Goal: Use online tool/utility: Utilize a website feature to perform a specific function

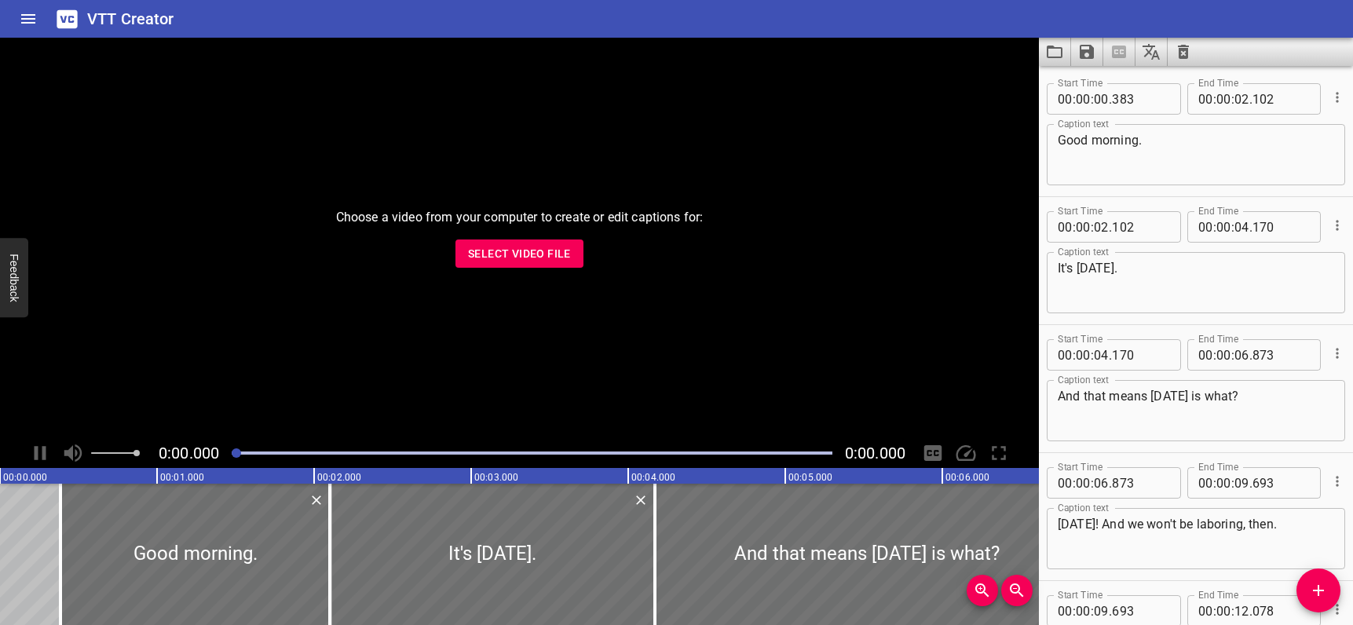
scroll to position [25754, 0]
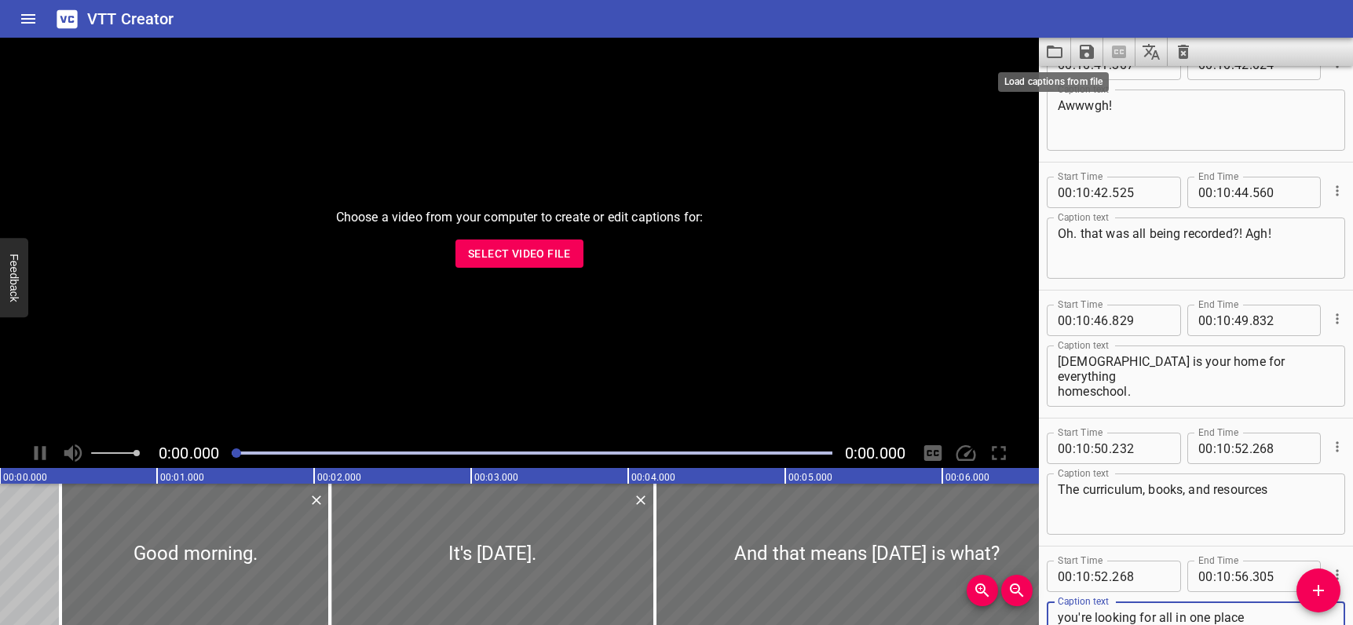
click at [1057, 49] on icon "Load captions from file" at bounding box center [1054, 51] width 19 height 19
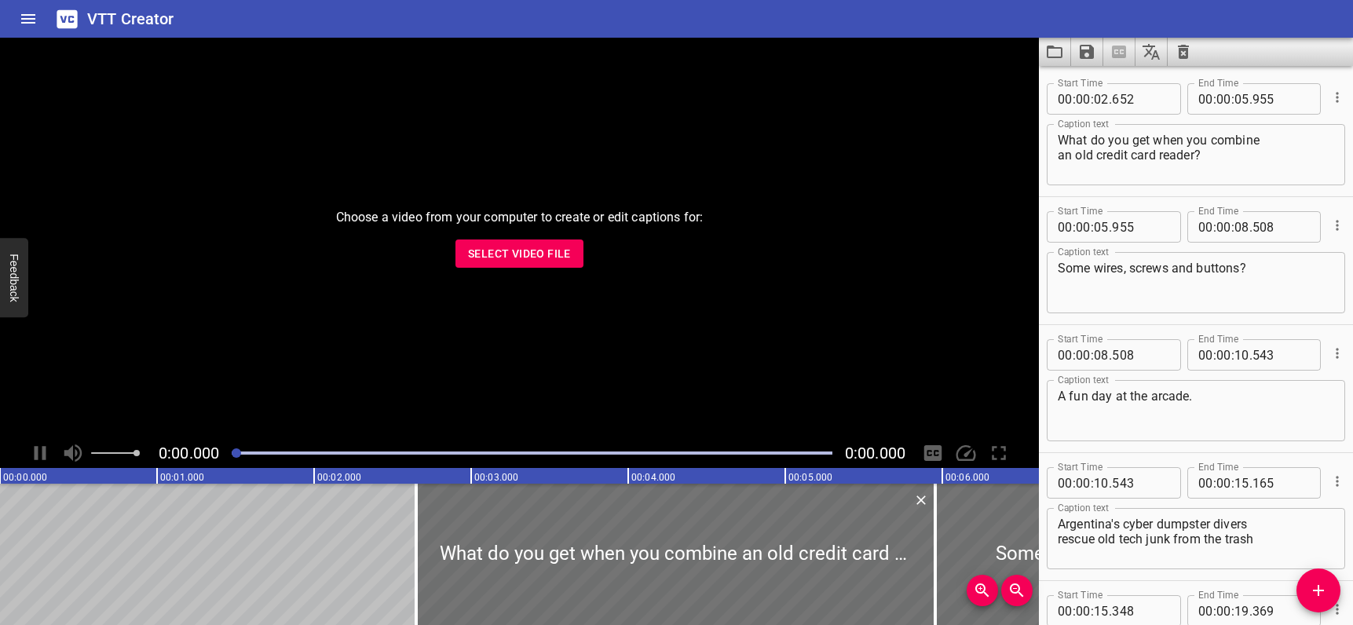
scroll to position [4001, 0]
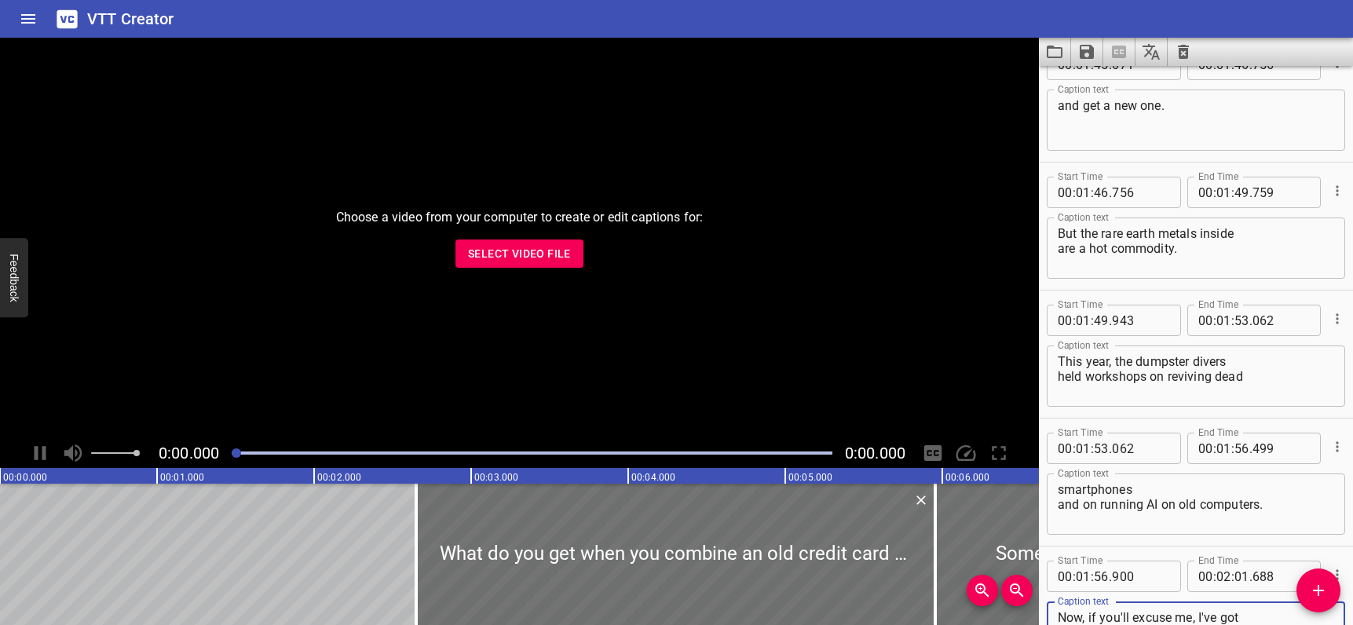
type textarea "Now, if you'll excuse me, I've got an appointment with this old television."
click at [1083, 52] on icon "Save captions to file" at bounding box center [1086, 52] width 14 height 14
click at [1106, 86] on li "Save to VTT file" at bounding box center [1128, 86] width 115 height 28
click at [1053, 51] on icon "Load captions from file" at bounding box center [1054, 51] width 19 height 19
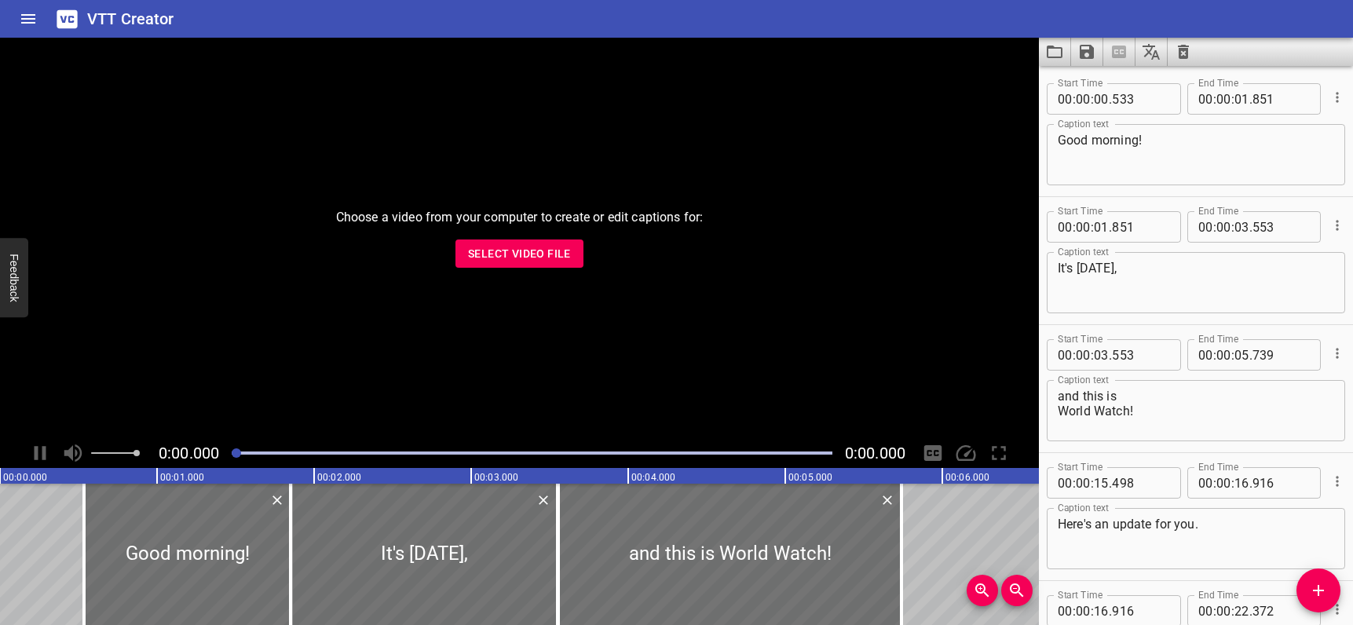
scroll to position [23579, 0]
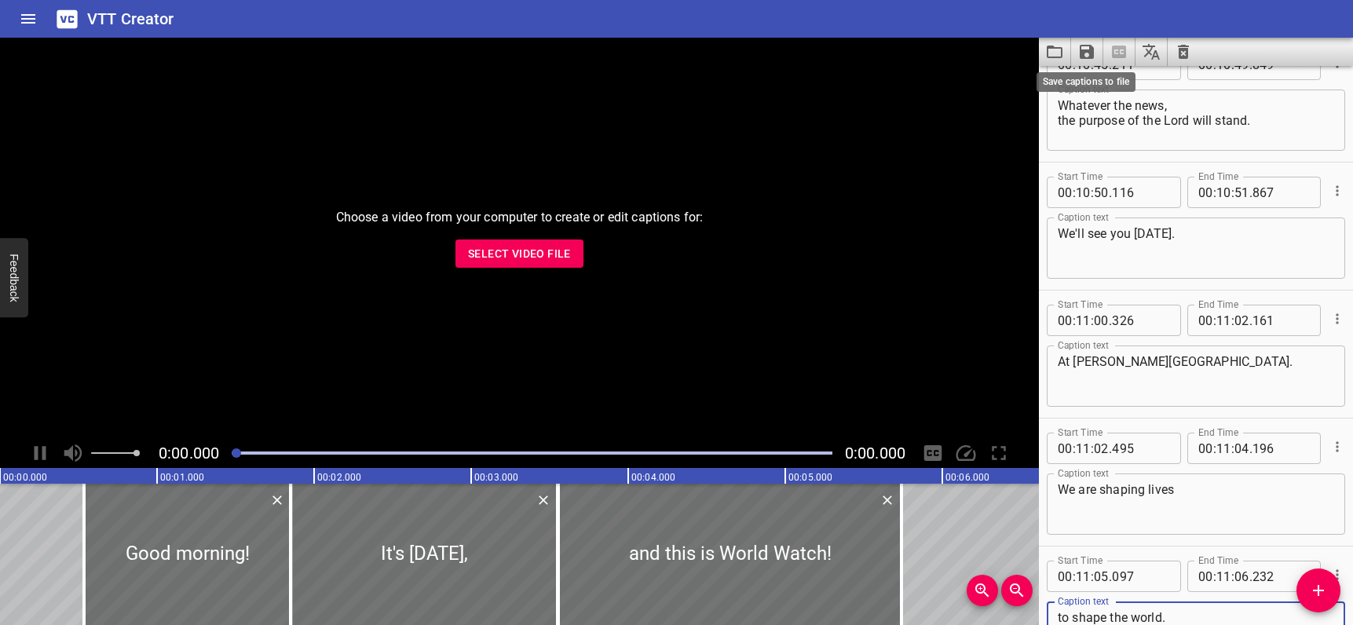
type textarea "to shape the world."
click at [1087, 51] on icon "Save captions to file" at bounding box center [1086, 52] width 14 height 14
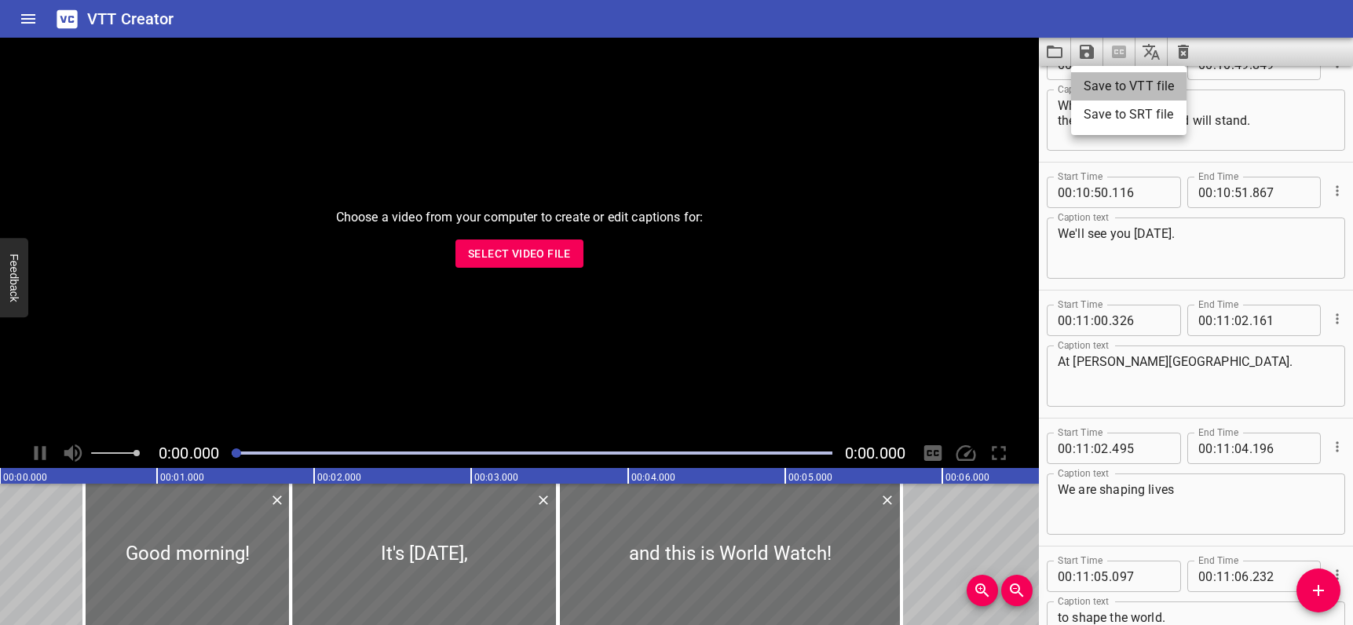
click at [1096, 79] on li "Save to VTT file" at bounding box center [1128, 86] width 115 height 28
click at [1054, 54] on icon "Load captions from file" at bounding box center [1054, 51] width 19 height 19
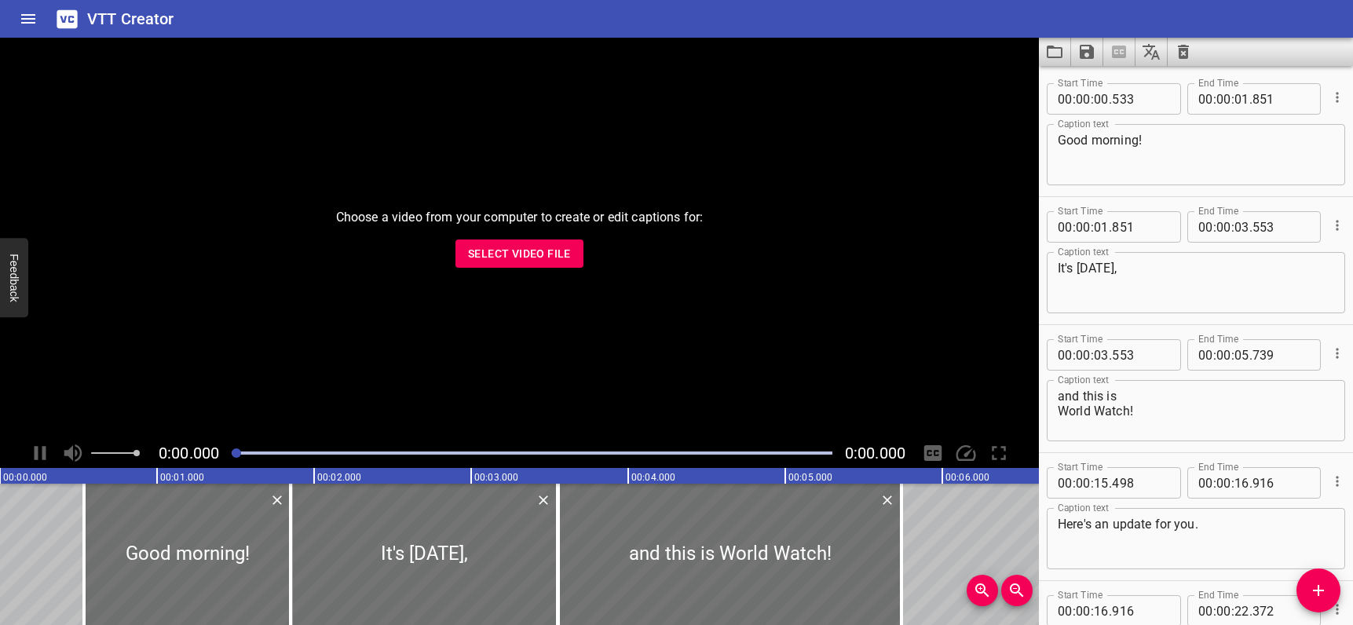
type textarea "to shape the world."
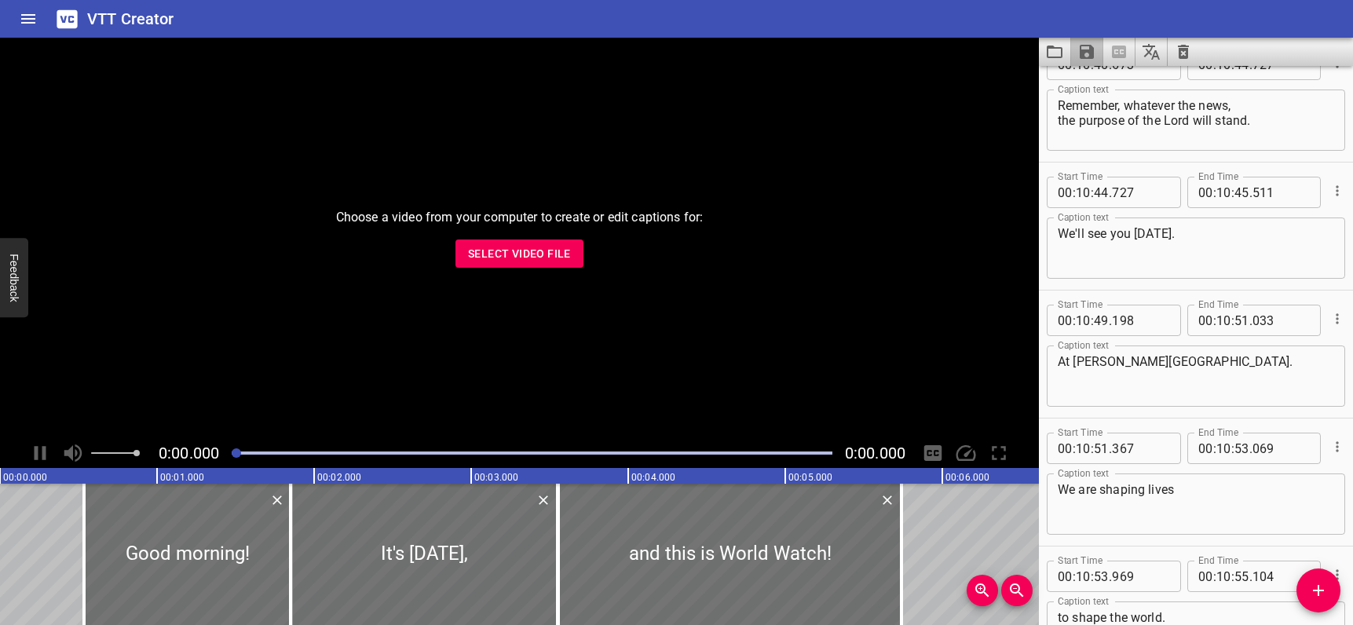
click at [1086, 53] on icon "Save captions to file" at bounding box center [1086, 51] width 19 height 19
click at [1084, 83] on li "Save to VTT file" at bounding box center [1128, 86] width 115 height 28
